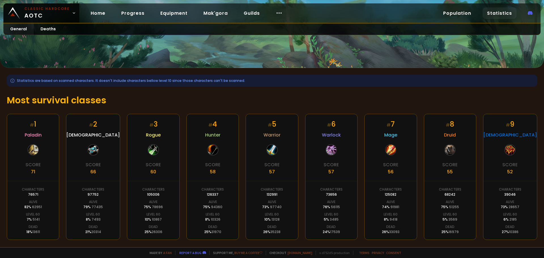
scroll to position [86, 0]
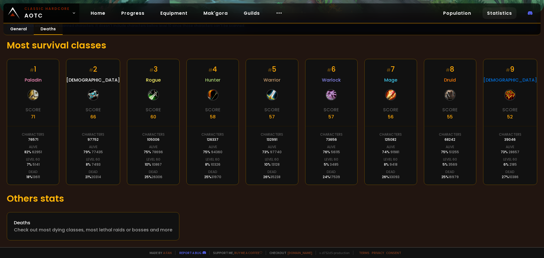
click at [43, 28] on link "Deaths" at bounding box center [48, 29] width 29 height 11
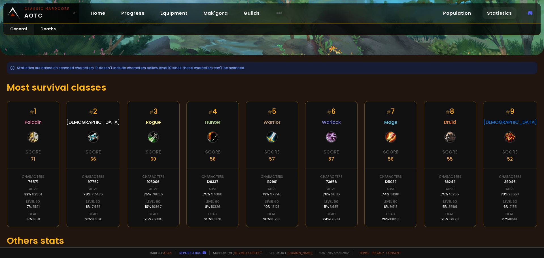
scroll to position [57, 0]
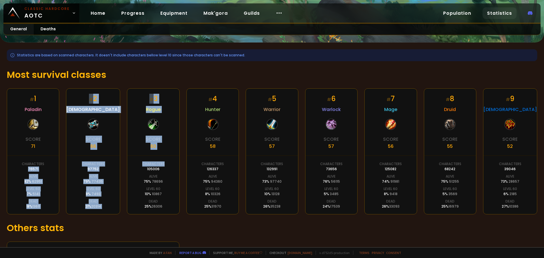
drag, startPoint x: 52, startPoint y: 168, endPoint x: 172, endPoint y: 169, distance: 120.1
click at [171, 168] on div "# 1 Paladin Score 71 Characters 76571 Alive 82 % 62951 Level 60 7 % 5141 Dead 1…" at bounding box center [272, 151] width 530 height 126
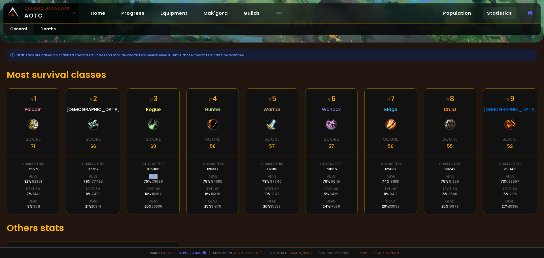
click at [162, 173] on div "# 3 Rogue Score 60 Characters 105006 Alive 75 % 78696 Level 60 10 % 10867 Dead …" at bounding box center [153, 151] width 52 height 126
click at [165, 168] on div "# 3 Rogue Score 60 Characters 105006 Alive 75 % 78696 Level 60 10 % 10867 Dead …" at bounding box center [153, 151] width 52 height 126
drag, startPoint x: 197, startPoint y: 169, endPoint x: 236, endPoint y: 171, distance: 38.6
click at [227, 170] on div "# 4 Hunter Score 58 Characters 126337 Alive 75 % 94360 Level 60 8 % 10326 Dead …" at bounding box center [212, 151] width 52 height 126
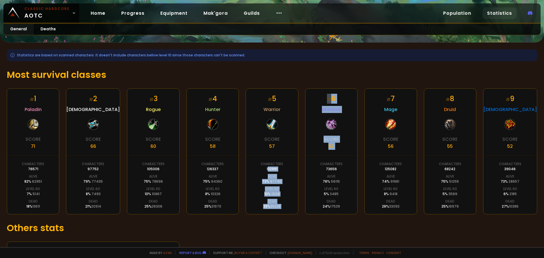
drag, startPoint x: 267, startPoint y: 171, endPoint x: 310, endPoint y: 173, distance: 44.0
click at [309, 173] on div "# 1 Paladin Score 71 Characters 76571 Alive 82 % 62951 Level 60 7 % 5141 Dead 1…" at bounding box center [272, 151] width 530 height 126
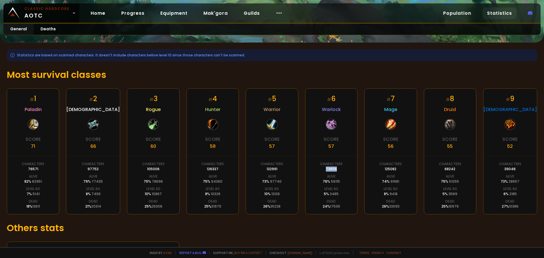
drag, startPoint x: 335, startPoint y: 170, endPoint x: 354, endPoint y: 170, distance: 18.4
click at [353, 170] on div "# 6 Warlock Score 57 Characters 73656 Alive 76 % 56115 Level 60 5 % 3485 Dead 2…" at bounding box center [331, 151] width 52 height 126
drag, startPoint x: 377, startPoint y: 167, endPoint x: 396, endPoint y: 168, distance: 18.7
click at [397, 168] on div "# 7 Mage Score 56 Characters 125082 Alive 74 % 91981 Level 60 8 % 9418 Dead 26 …" at bounding box center [390, 151] width 52 height 126
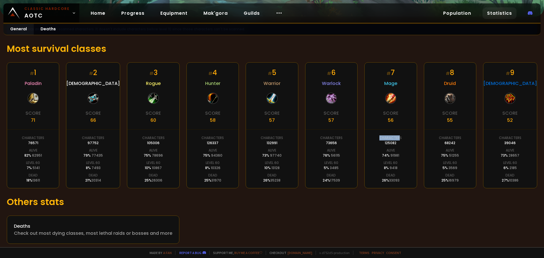
scroll to position [86, 0]
